Goal: Transaction & Acquisition: Purchase product/service

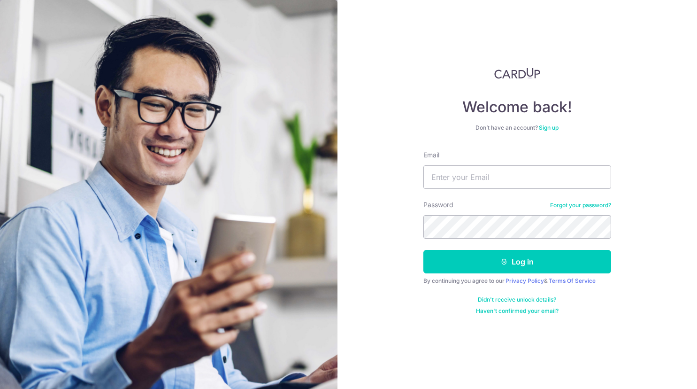
click at [473, 171] on input "Email" at bounding box center [518, 176] width 188 height 23
type input "masaryoto@gmail.com"
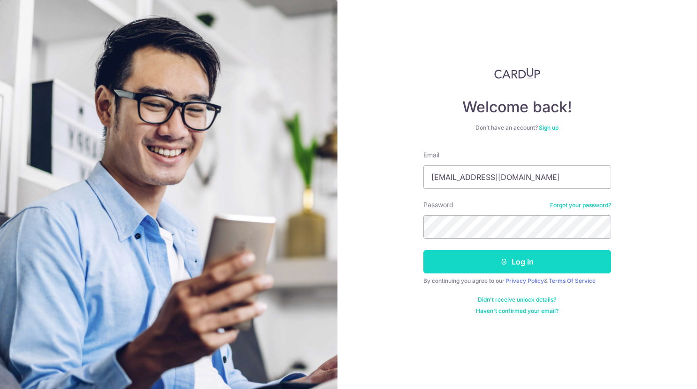
click at [480, 261] on button "Log in" at bounding box center [518, 261] width 188 height 23
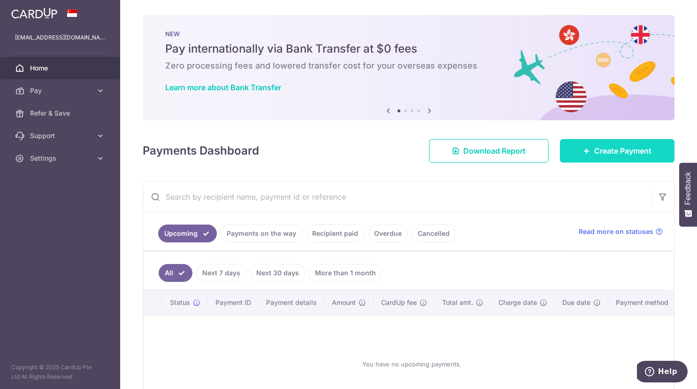
click at [606, 147] on span "Create Payment" at bounding box center [622, 150] width 57 height 11
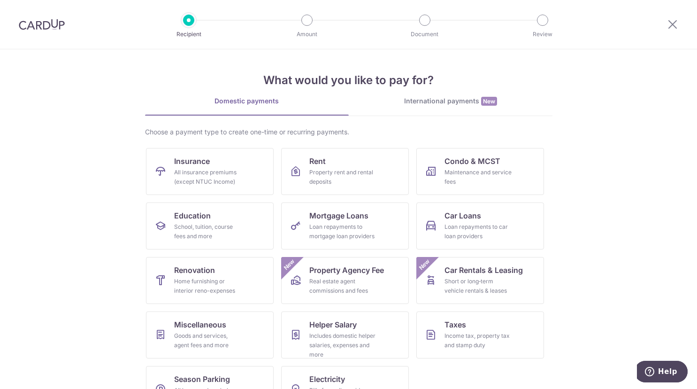
click at [595, 150] on section "What would you like to pay for? Domestic payments International payments New Ch…" at bounding box center [348, 218] width 697 height 339
click at [324, 181] on div "Property rent and rental deposits" at bounding box center [343, 177] width 68 height 19
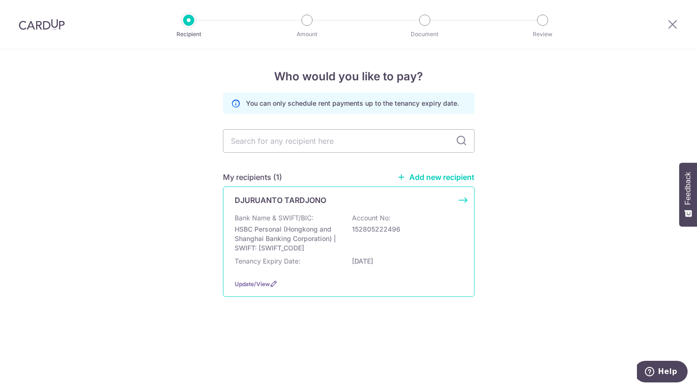
click at [310, 222] on p "Bank Name & SWIFT/BIC:" at bounding box center [274, 217] width 79 height 9
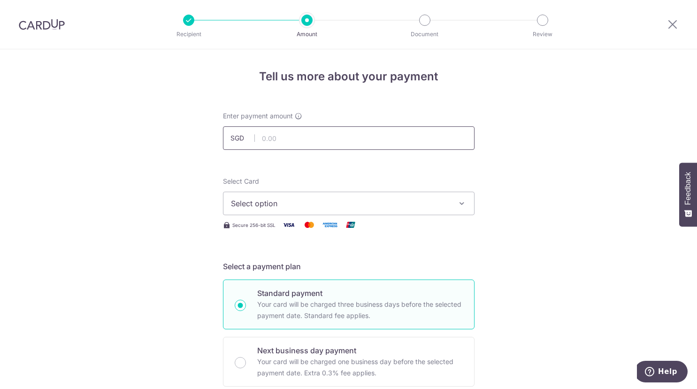
click at [368, 138] on input "text" at bounding box center [349, 137] width 252 height 23
type input "4,100.00"
click at [417, 203] on span "Select option" at bounding box center [340, 203] width 219 height 11
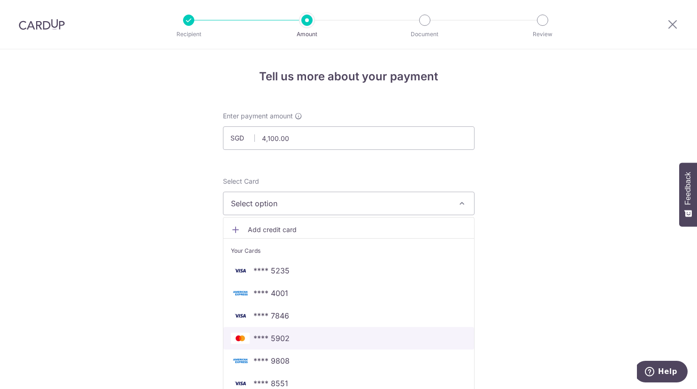
click at [324, 335] on span "**** 5902" at bounding box center [349, 337] width 236 height 11
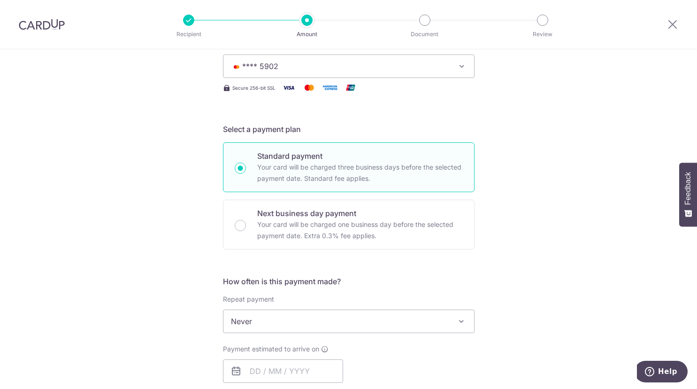
scroll to position [144, 0]
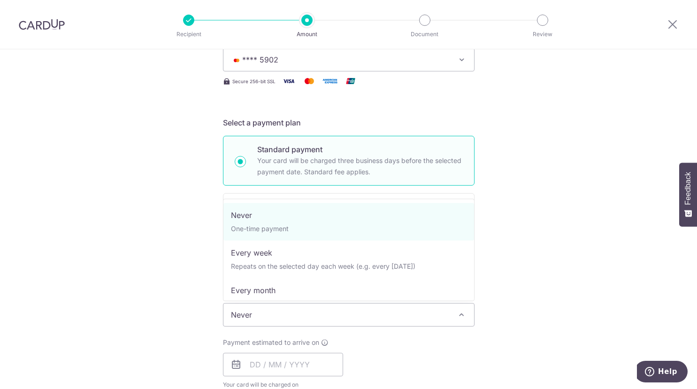
click at [329, 308] on span "Never" at bounding box center [349, 314] width 251 height 23
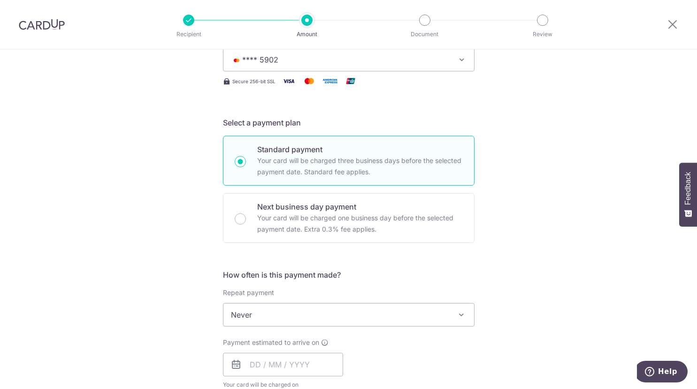
scroll to position [287, 0]
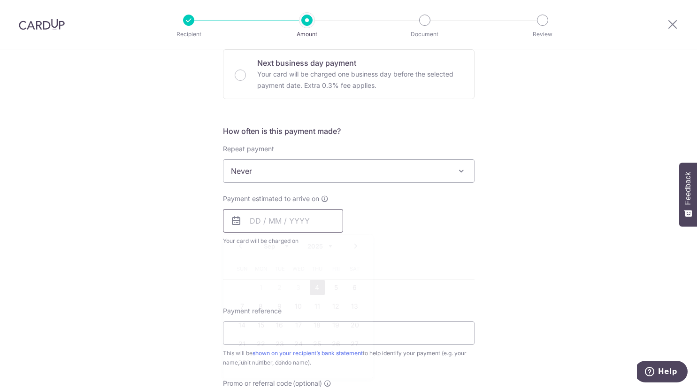
click at [312, 219] on input "text" at bounding box center [283, 220] width 120 height 23
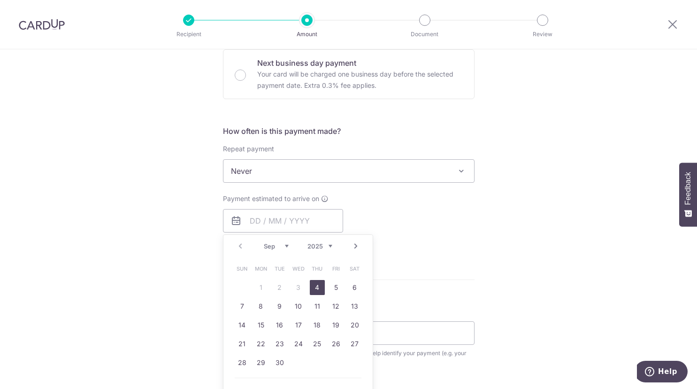
click at [314, 288] on link "4" at bounding box center [317, 287] width 15 height 15
type input "[DATE]"
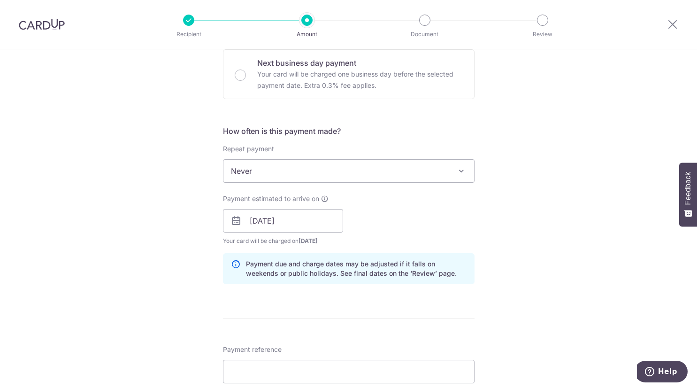
click at [335, 299] on form "Enter payment amount SGD 4,100.00 4100.00 Select Card **** 5902 Add credit card…" at bounding box center [349, 215] width 252 height 782
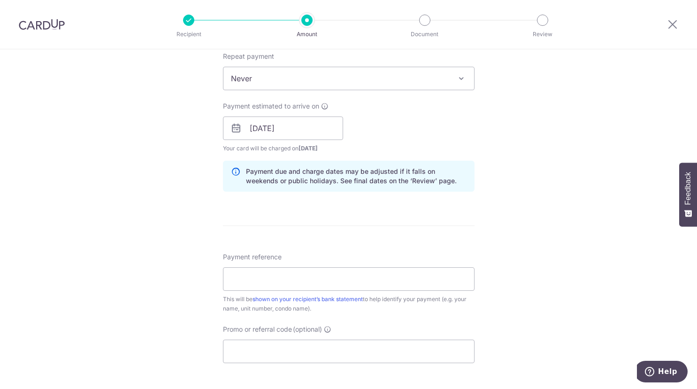
scroll to position [383, 0]
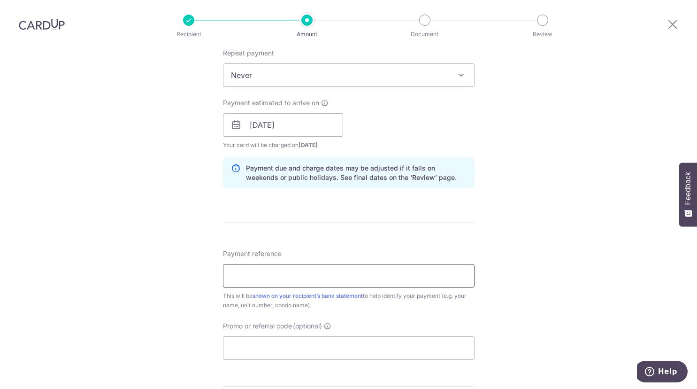
click at [308, 278] on input "Payment reference" at bounding box center [349, 275] width 252 height 23
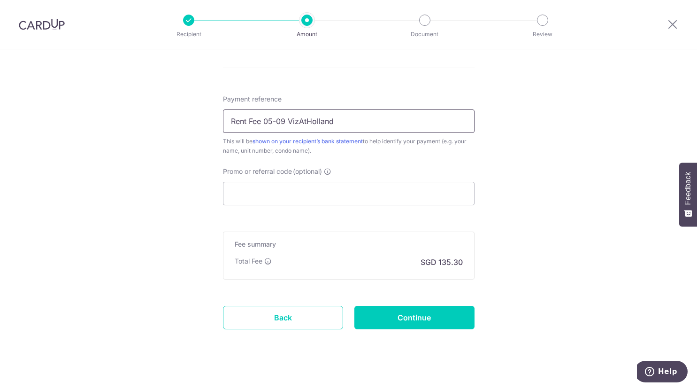
scroll to position [548, 0]
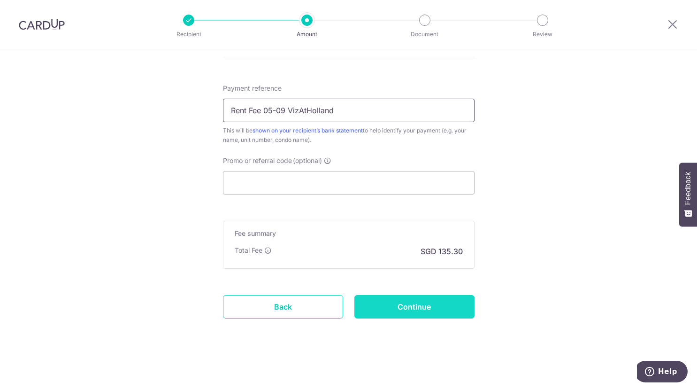
type input "Rent Fee 05-09 VizAtHolland"
click at [381, 310] on input "Continue" at bounding box center [415, 306] width 120 height 23
type input "Create Schedule"
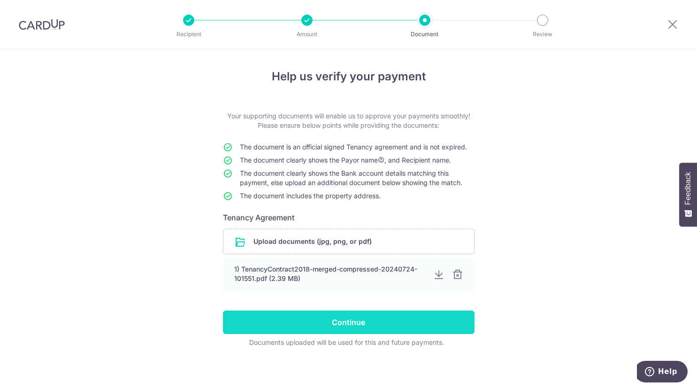
click at [345, 317] on input "Continue" at bounding box center [349, 321] width 252 height 23
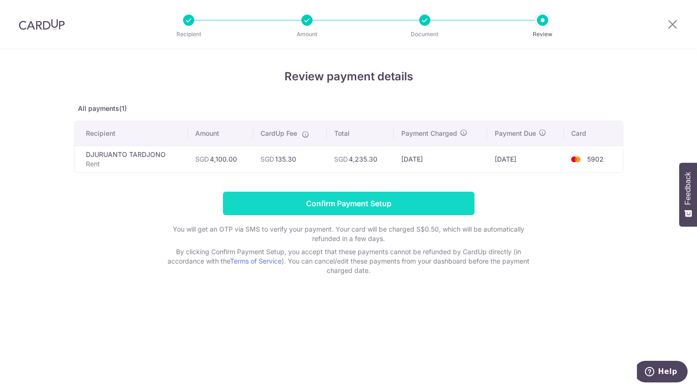
click at [368, 207] on input "Confirm Payment Setup" at bounding box center [349, 203] width 252 height 23
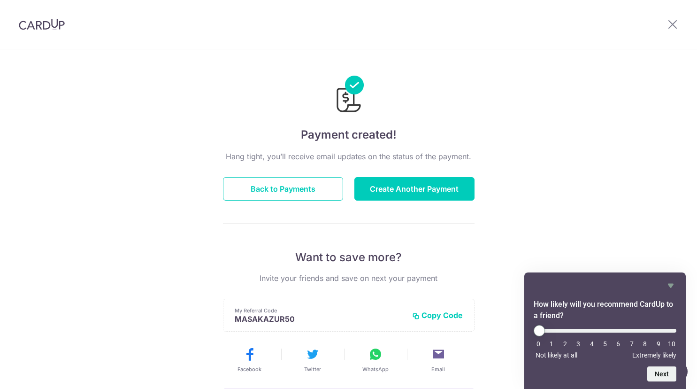
click at [579, 185] on div "Payment created! Hang tight, you’ll receive email updates on the status of the …" at bounding box center [348, 299] width 697 height 501
click at [285, 192] on button "Back to Payments" at bounding box center [283, 188] width 120 height 23
